Goal: Information Seeking & Learning: Understand process/instructions

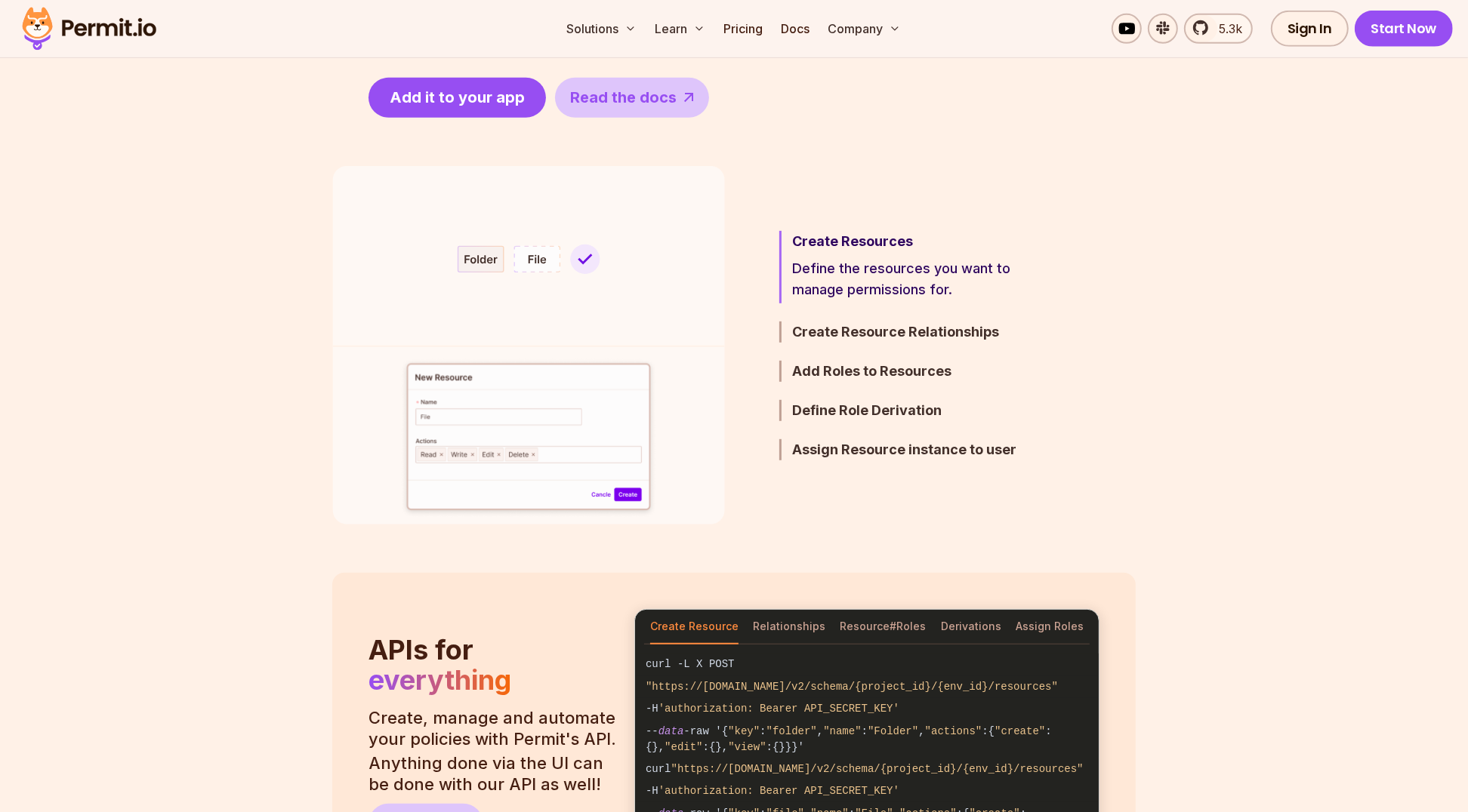
scroll to position [617, 0]
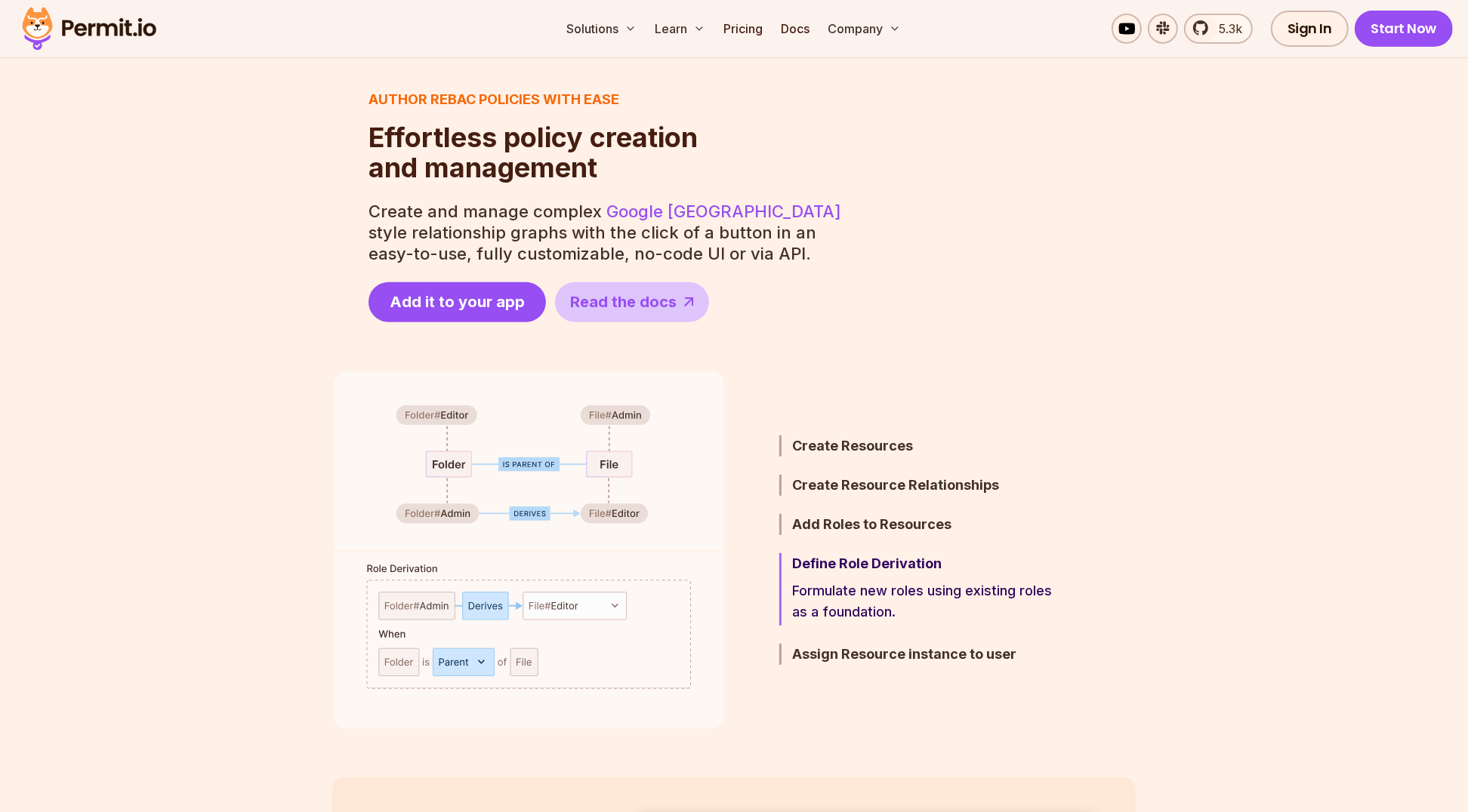
drag, startPoint x: 860, startPoint y: 318, endPoint x: 883, endPoint y: 304, distance: 26.9
click at [866, 315] on div "Author ReBAC policies with ease Effortless policy creation and management Effor…" at bounding box center [733, 205] width 803 height 234
drag, startPoint x: 887, startPoint y: 298, endPoint x: 996, endPoint y: 271, distance: 112.3
click at [992, 272] on div "Author ReBAC policies with ease Effortless policy creation and management Effor…" at bounding box center [733, 205] width 803 height 234
click at [999, 271] on div "Author ReBAC policies with ease Effortless policy creation and management Effor…" at bounding box center [733, 205] width 803 height 234
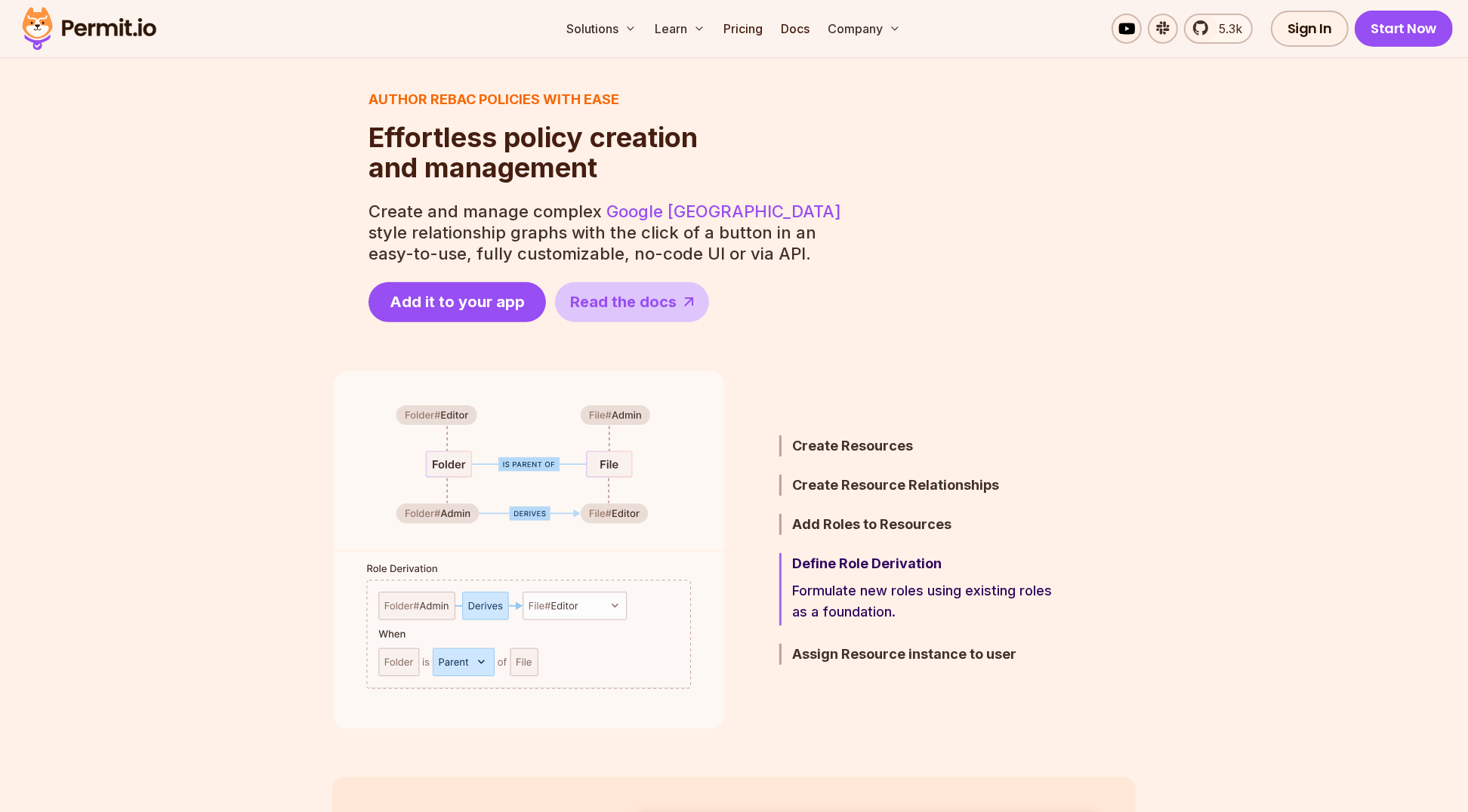
scroll to position [686, 0]
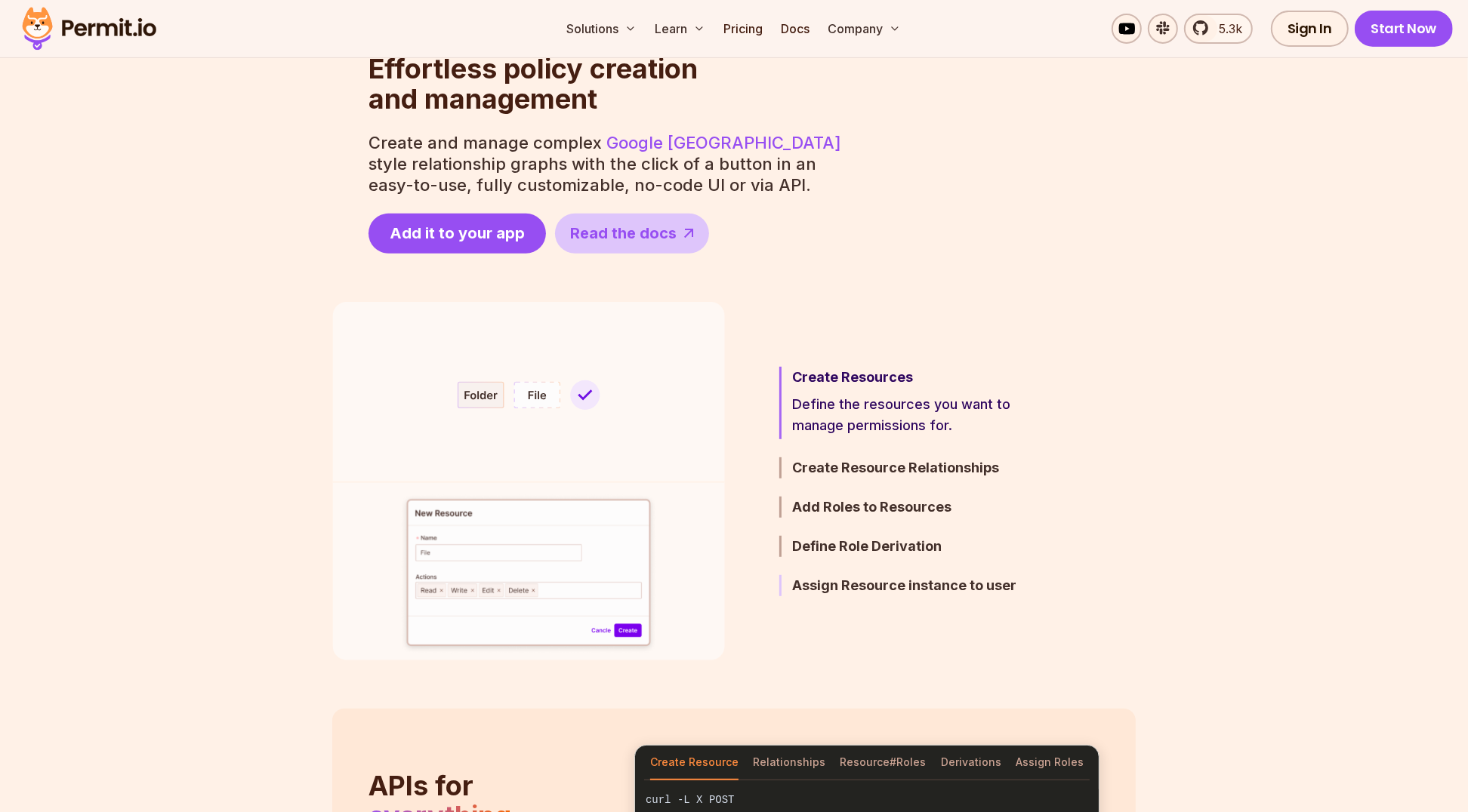
click at [822, 583] on h3 "Assign Resource instance to user" at bounding box center [924, 586] width 263 height 21
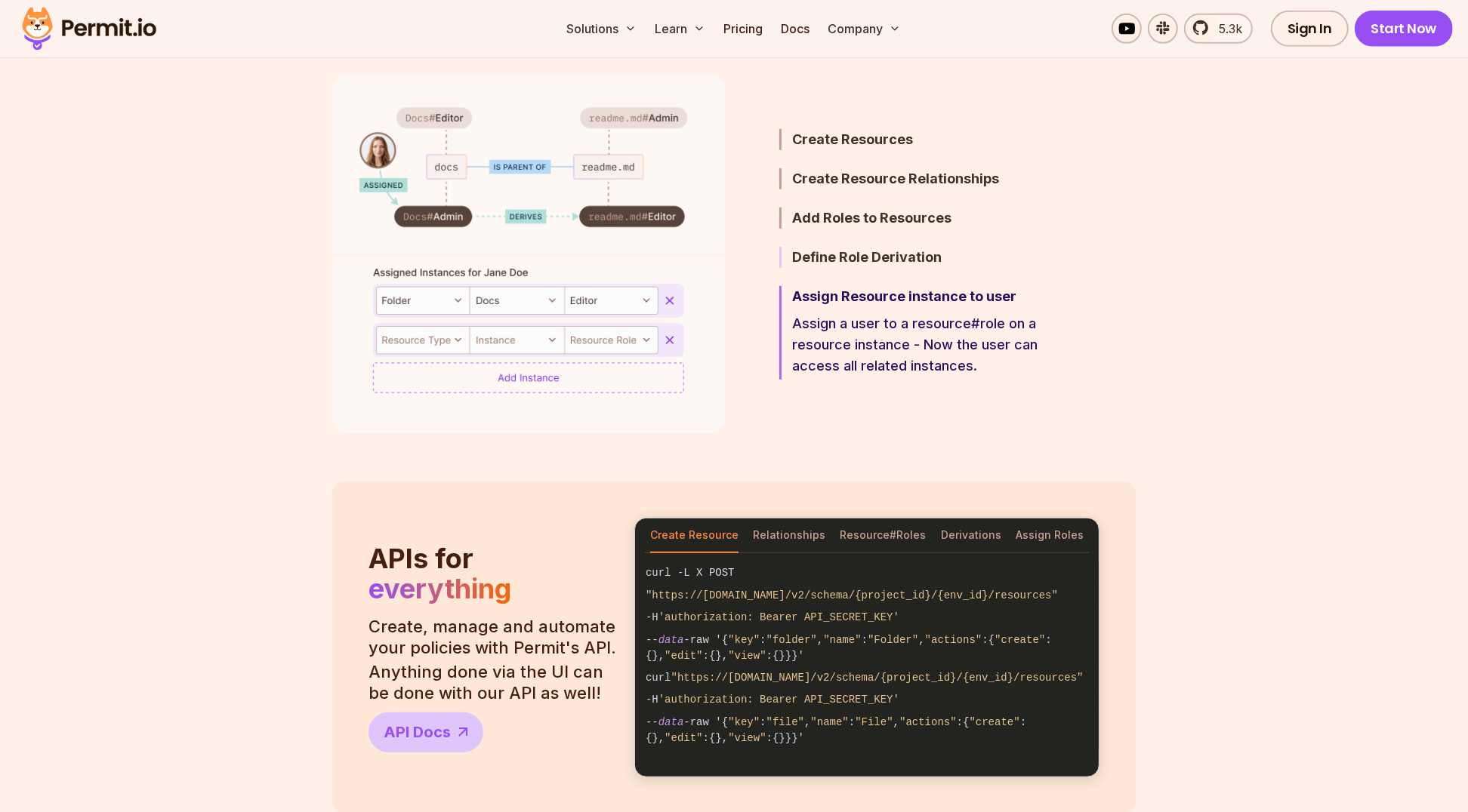
scroll to position [892, 0]
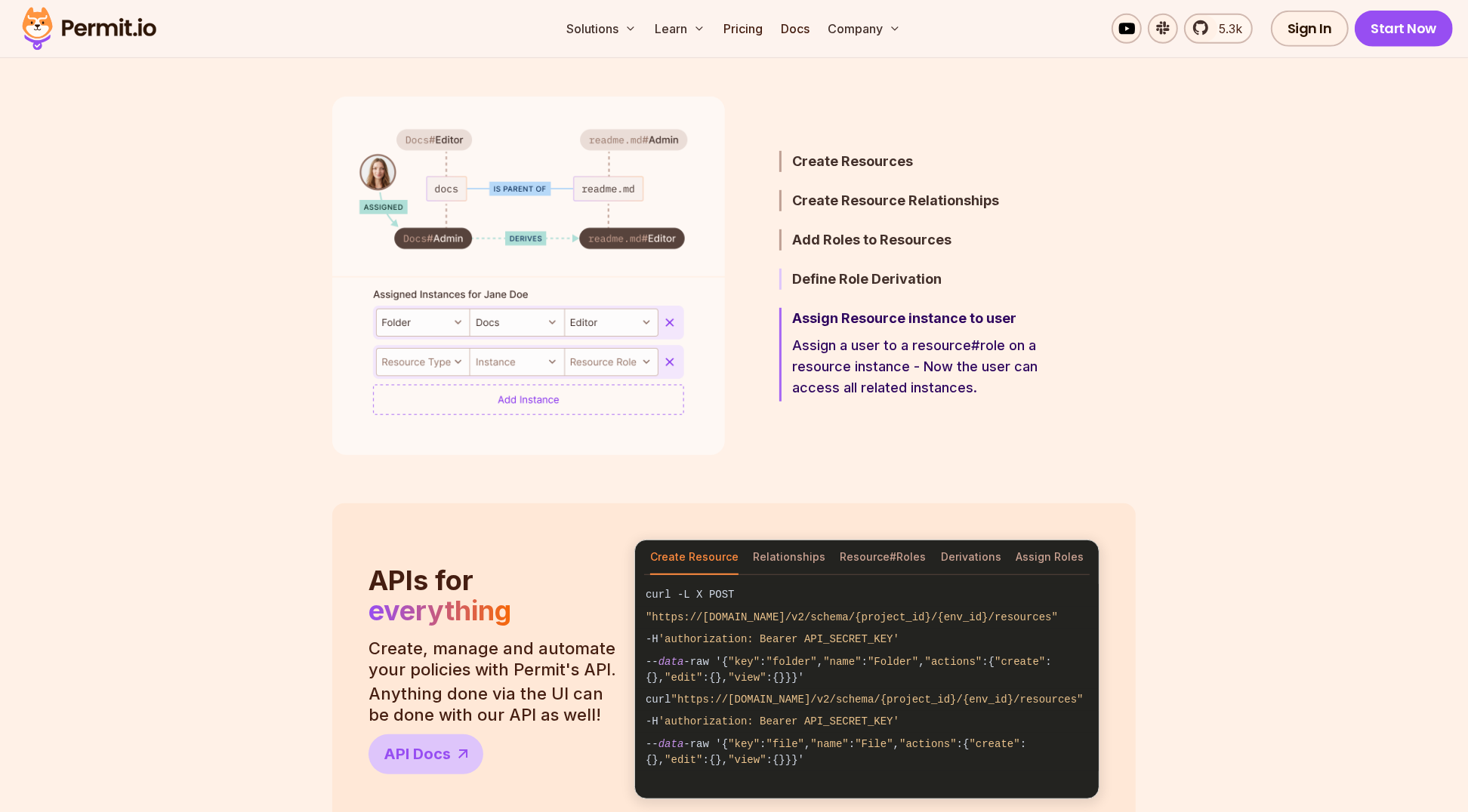
click at [849, 283] on h3 "Define Role Derivation" at bounding box center [924, 279] width 263 height 21
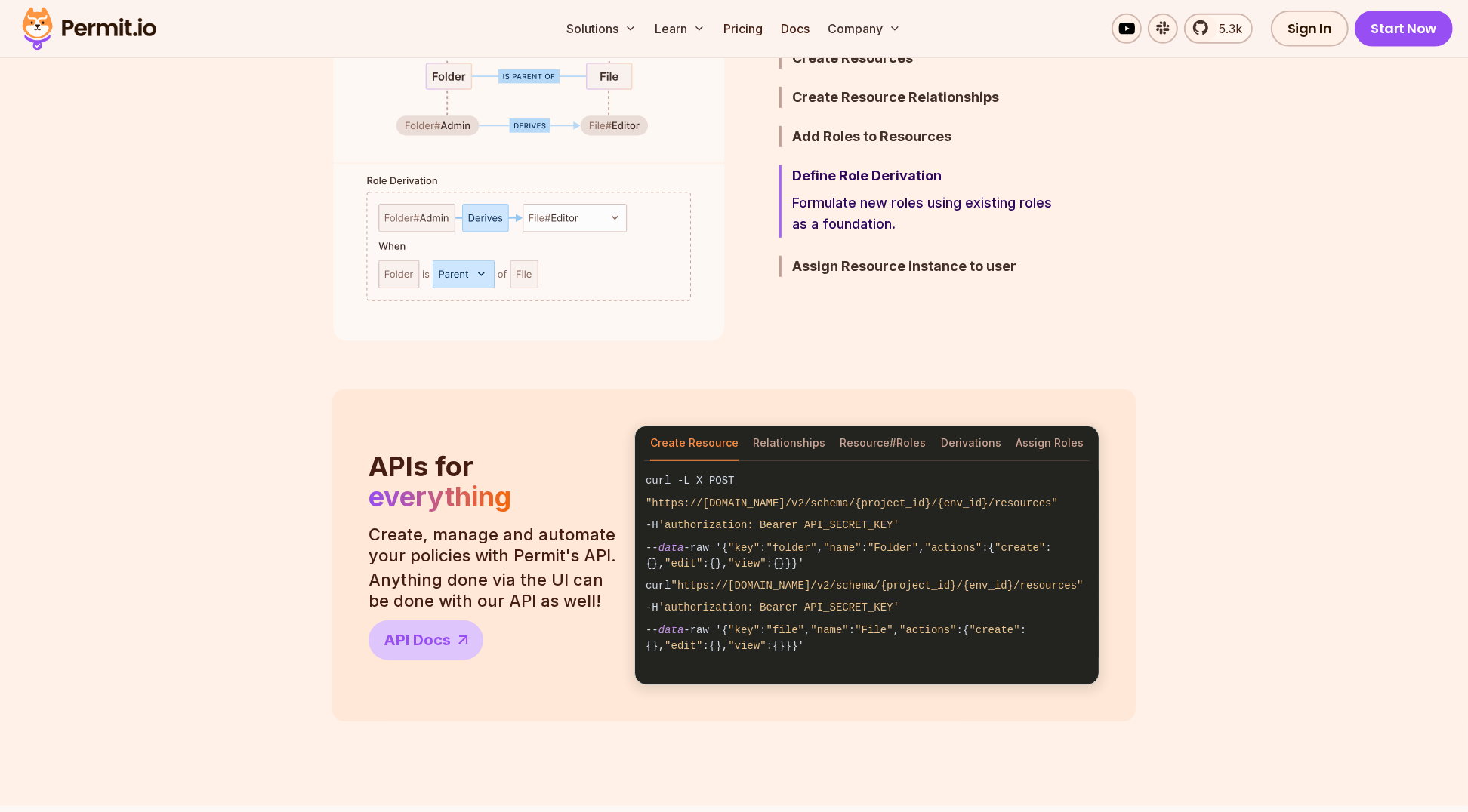
scroll to position [1029, 0]
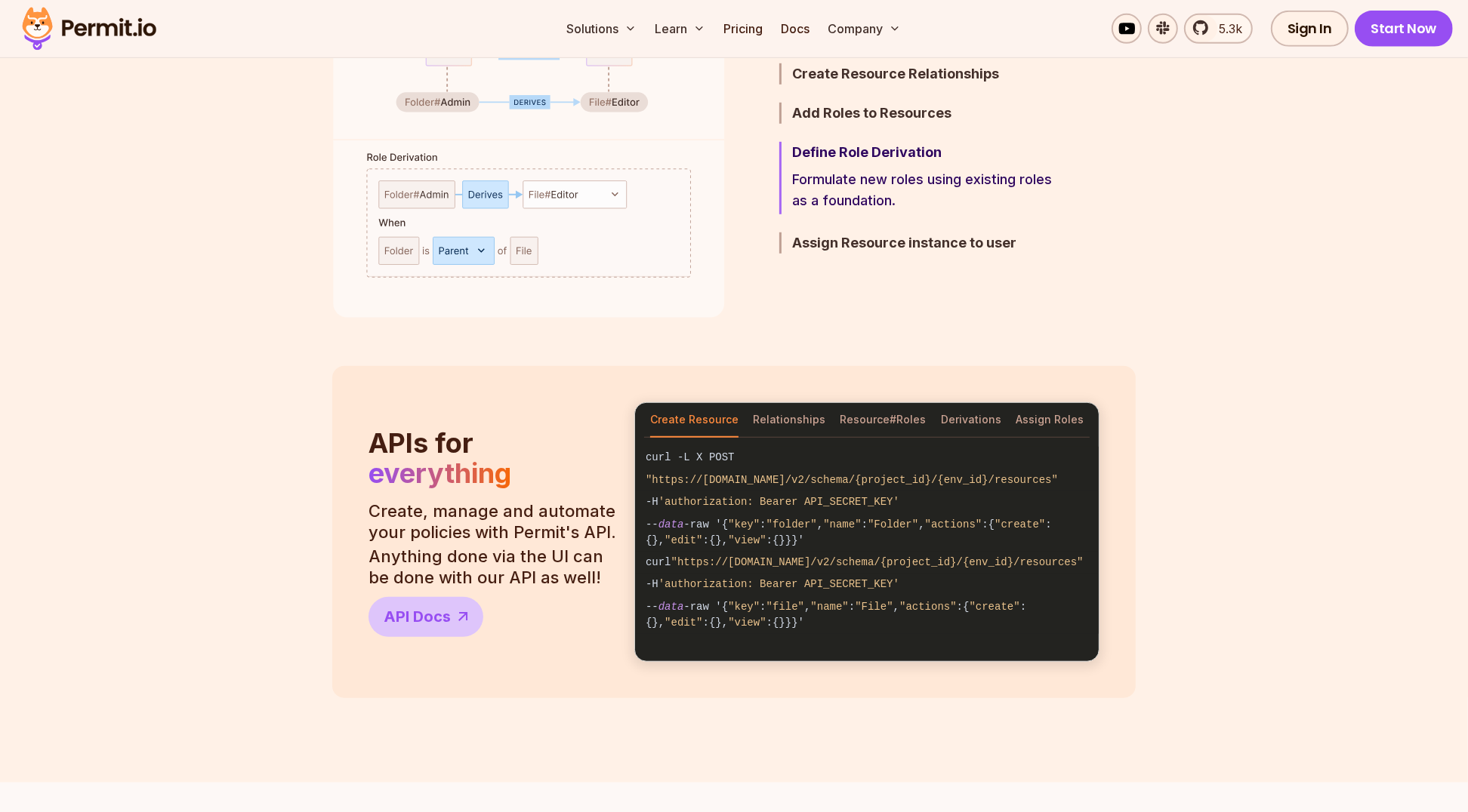
drag, startPoint x: 220, startPoint y: 313, endPoint x: 487, endPoint y: 142, distance: 317.1
click at [220, 313] on section "Step 4 / 5 Define Role Derivation Formulate new roles using existing roles as a…" at bounding box center [734, 139] width 1468 height 358
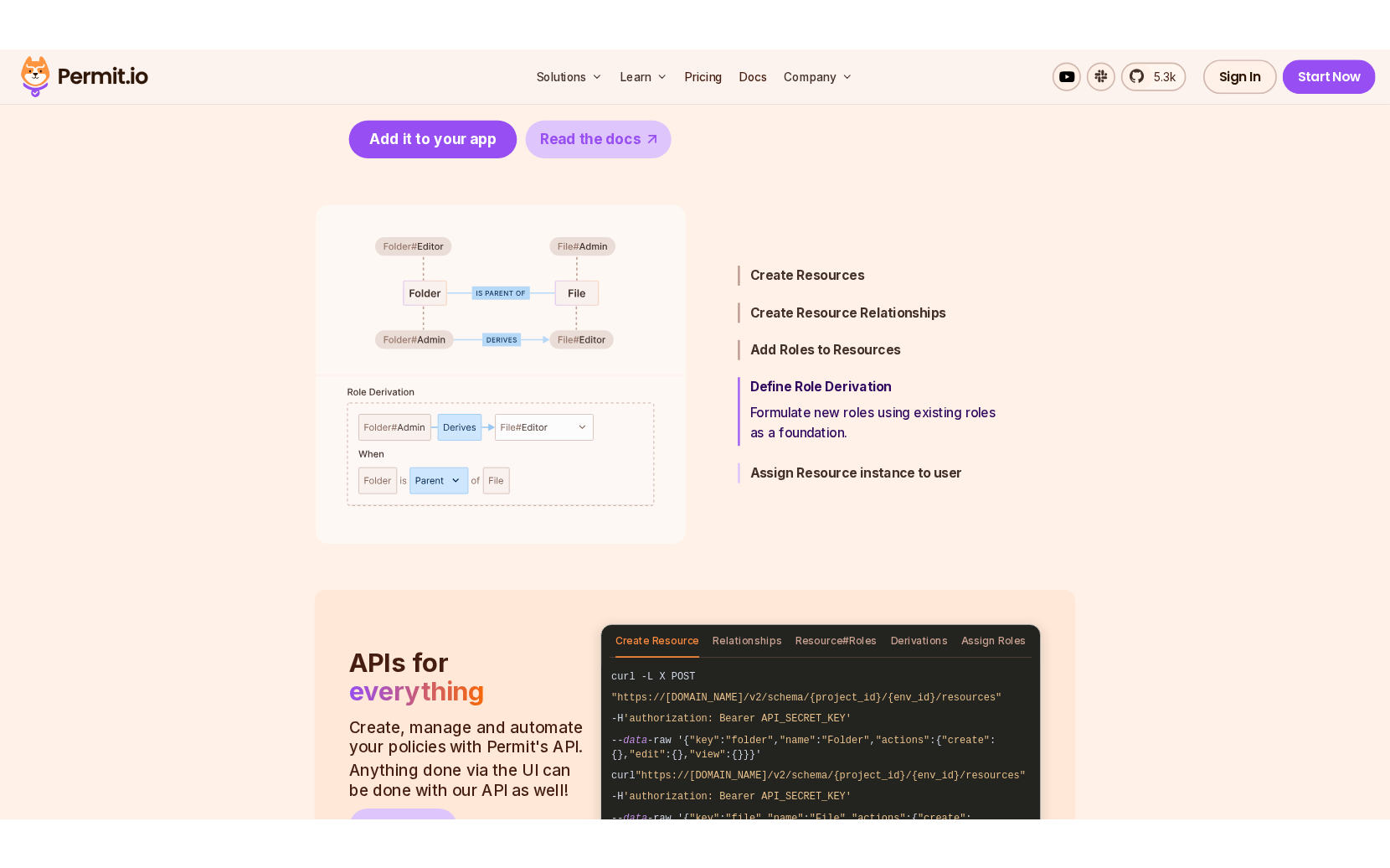
scroll to position [913, 0]
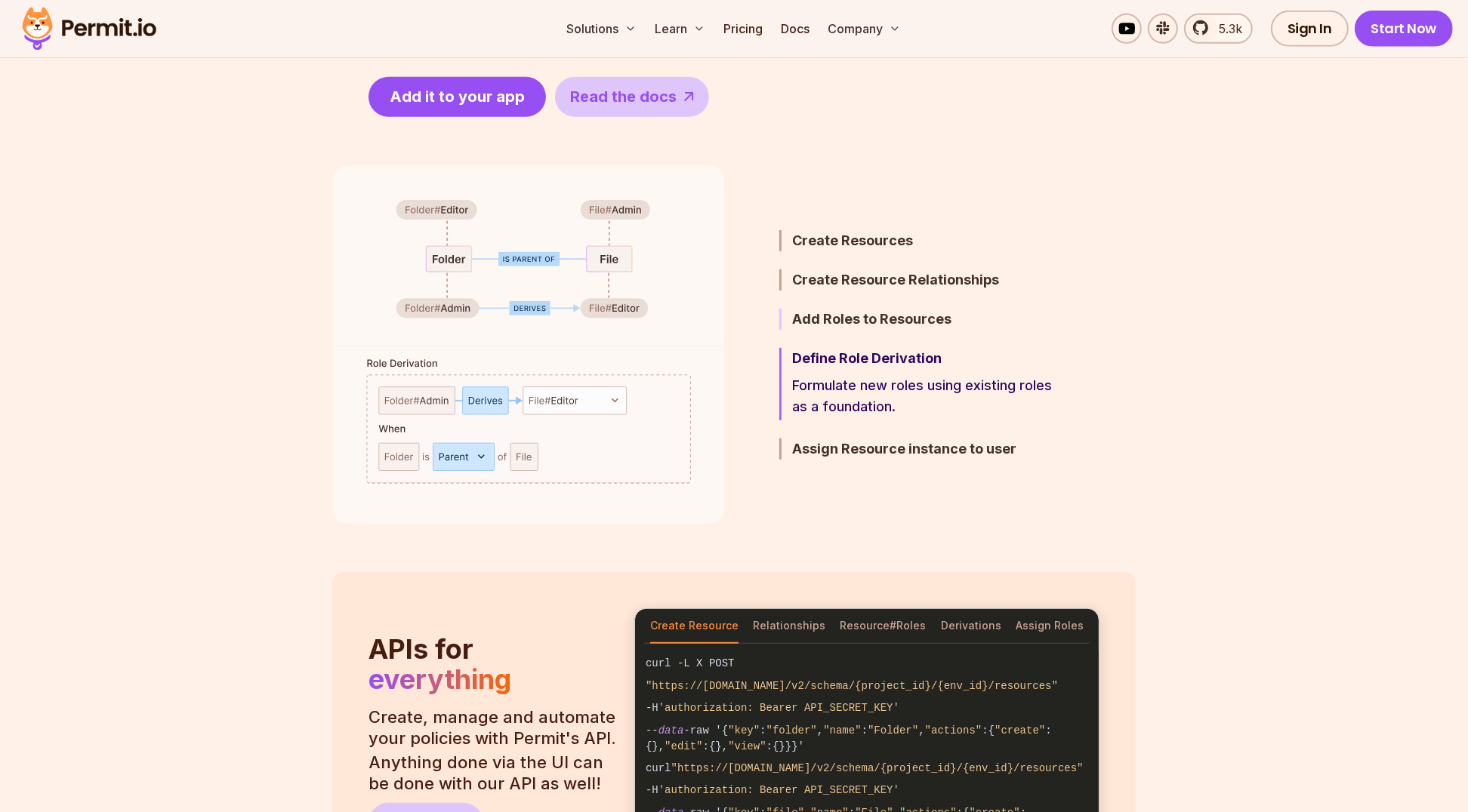
click at [850, 317] on h3 "Add Roles to Resources" at bounding box center [924, 320] width 263 height 21
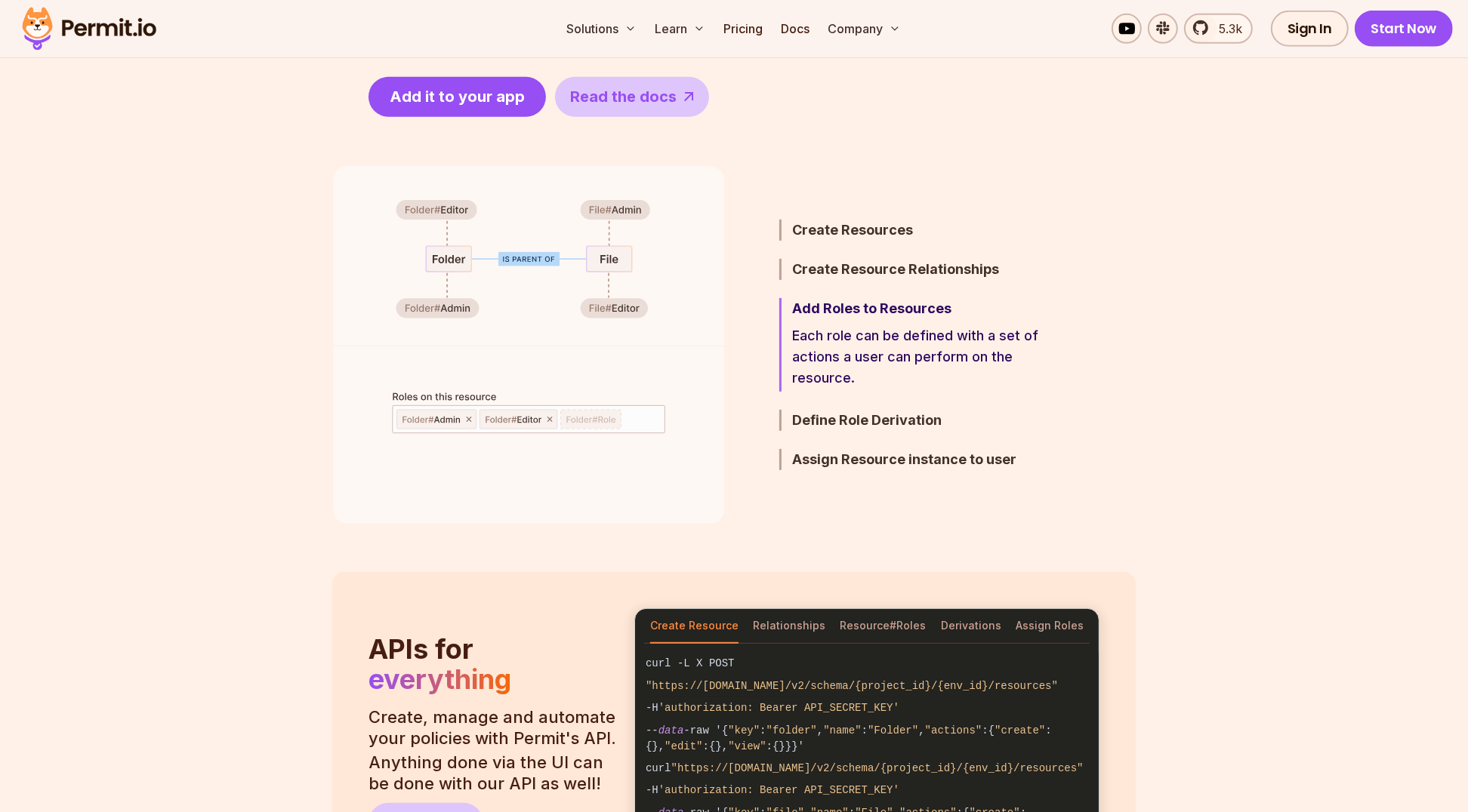
click at [264, 322] on section "Step 3 / 5 Add Roles to Resources Each role can be defined with a set of action…" at bounding box center [734, 344] width 1468 height 358
click at [835, 225] on h3 "Create Resources" at bounding box center [924, 230] width 263 height 21
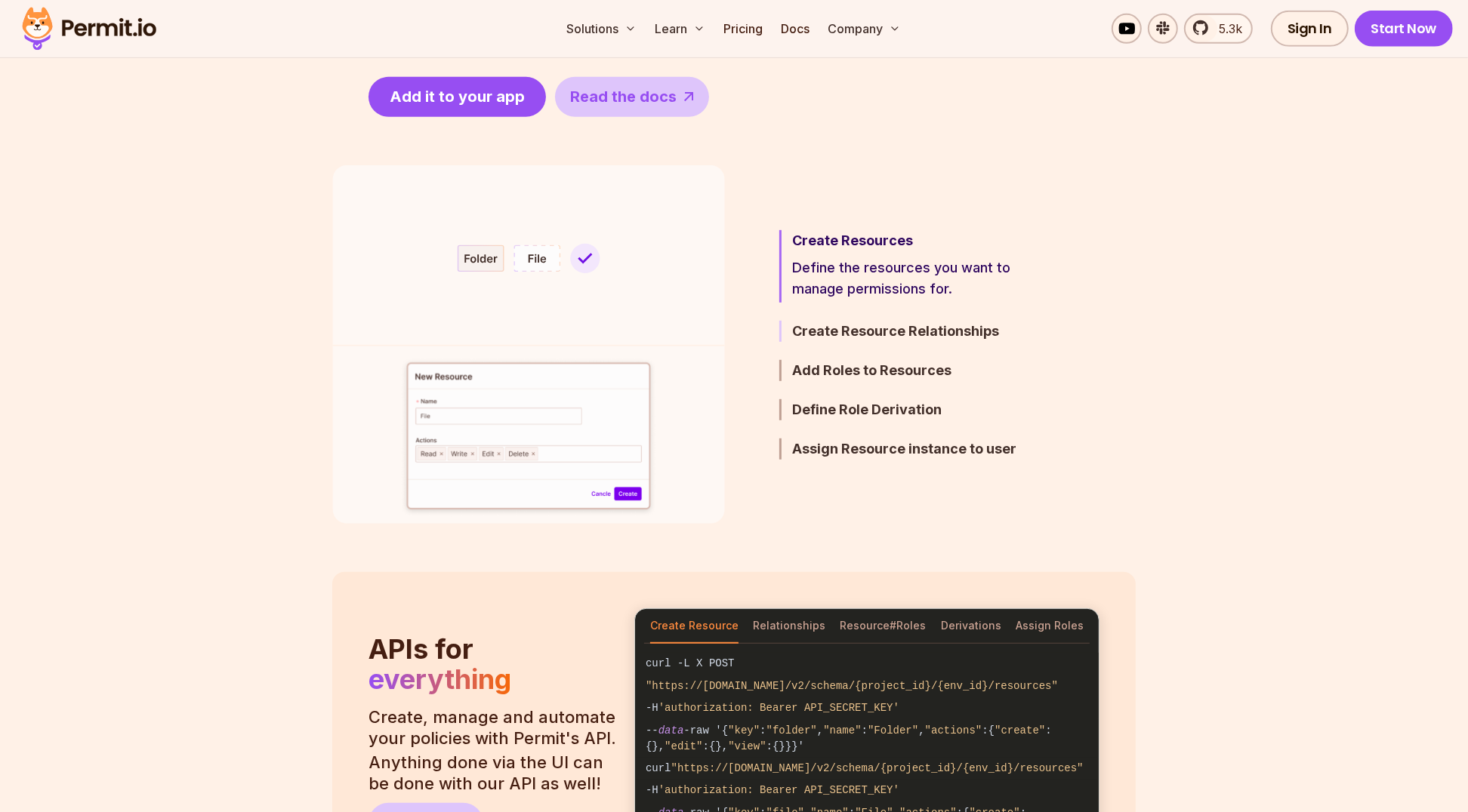
click at [830, 328] on h3 "Create Resource Relationships" at bounding box center [924, 331] width 263 height 21
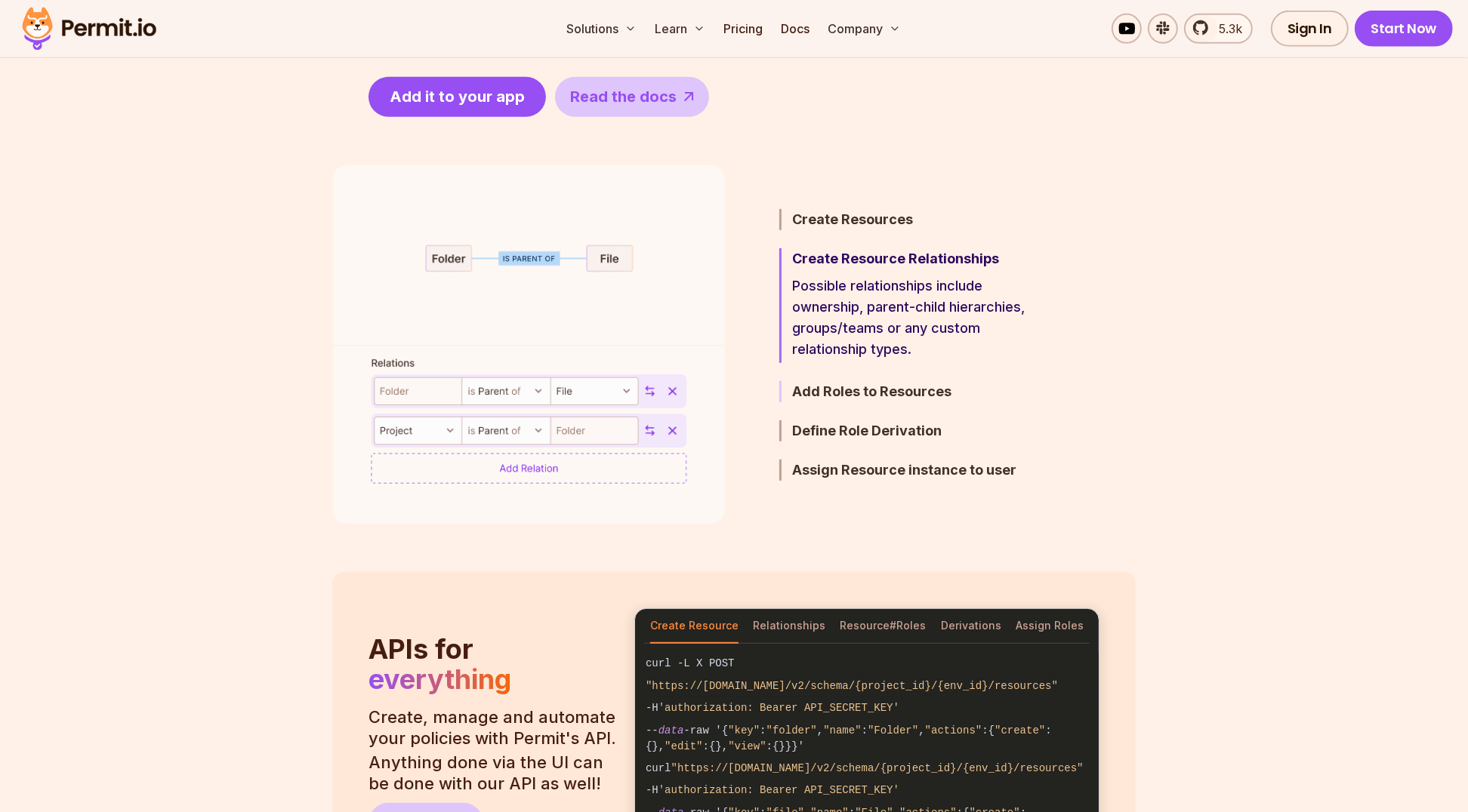
click at [867, 391] on h3 "Add Roles to Resources" at bounding box center [924, 392] width 263 height 21
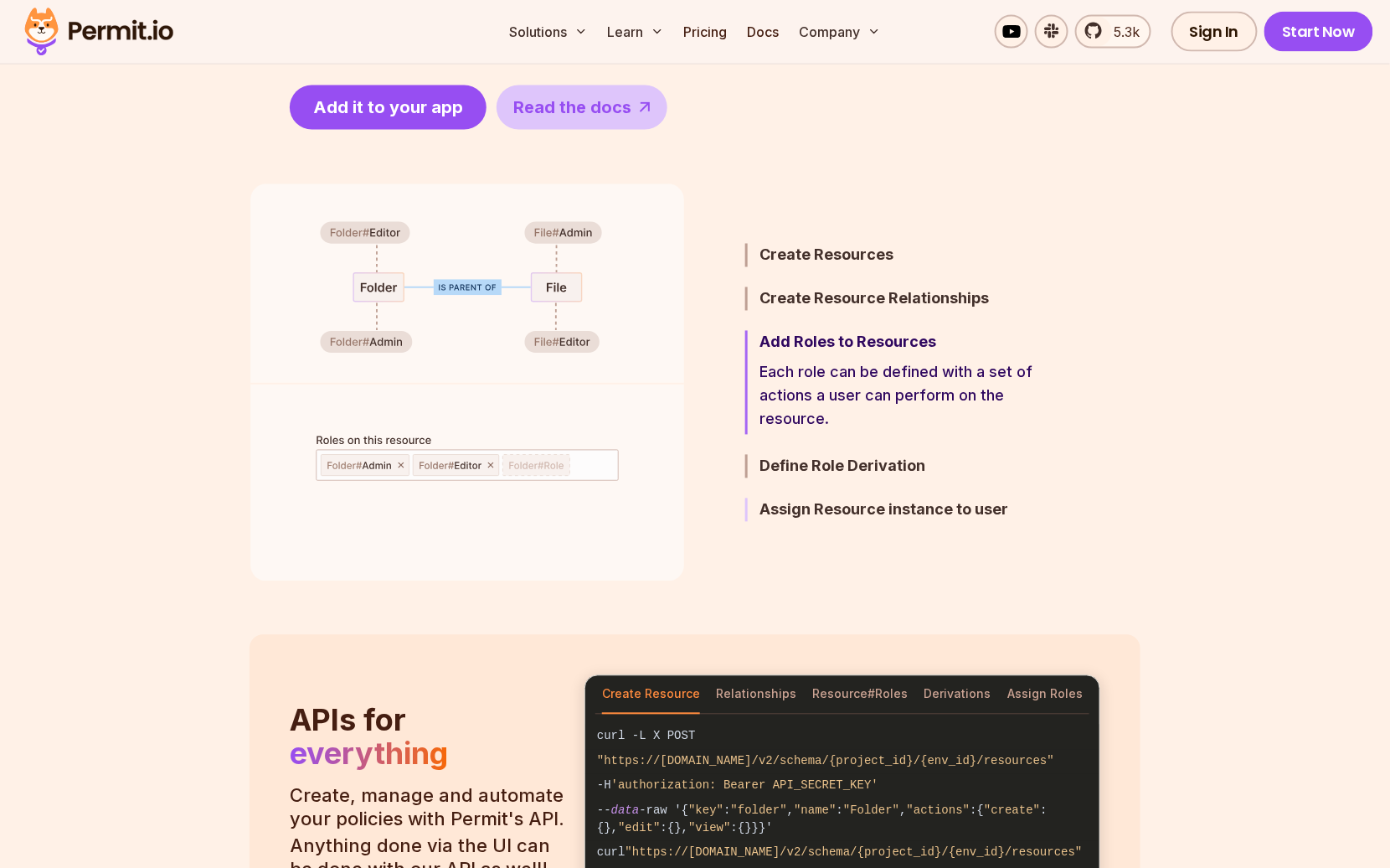
click at [847, 507] on h3 "Assign Resource instance to user" at bounding box center [906, 510] width 292 height 23
